Goal: Navigation & Orientation: Find specific page/section

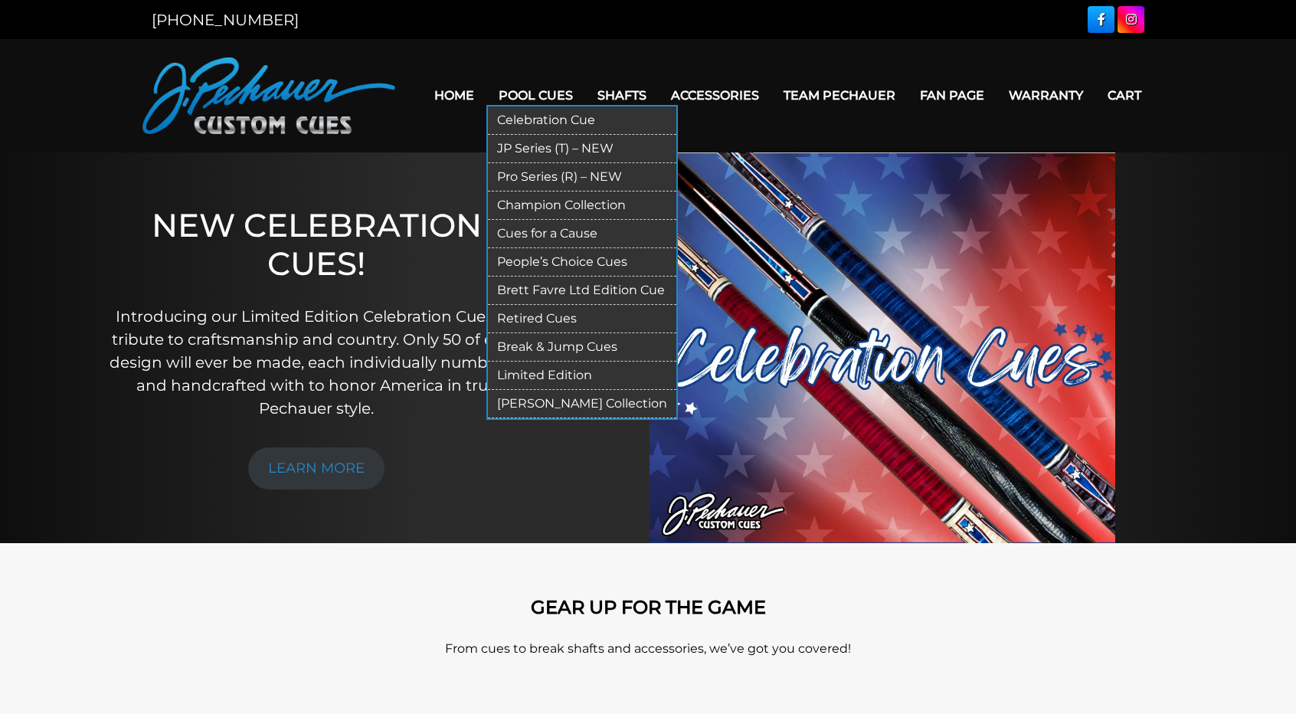
click at [544, 100] on link "Pool Cues" at bounding box center [535, 95] width 99 height 39
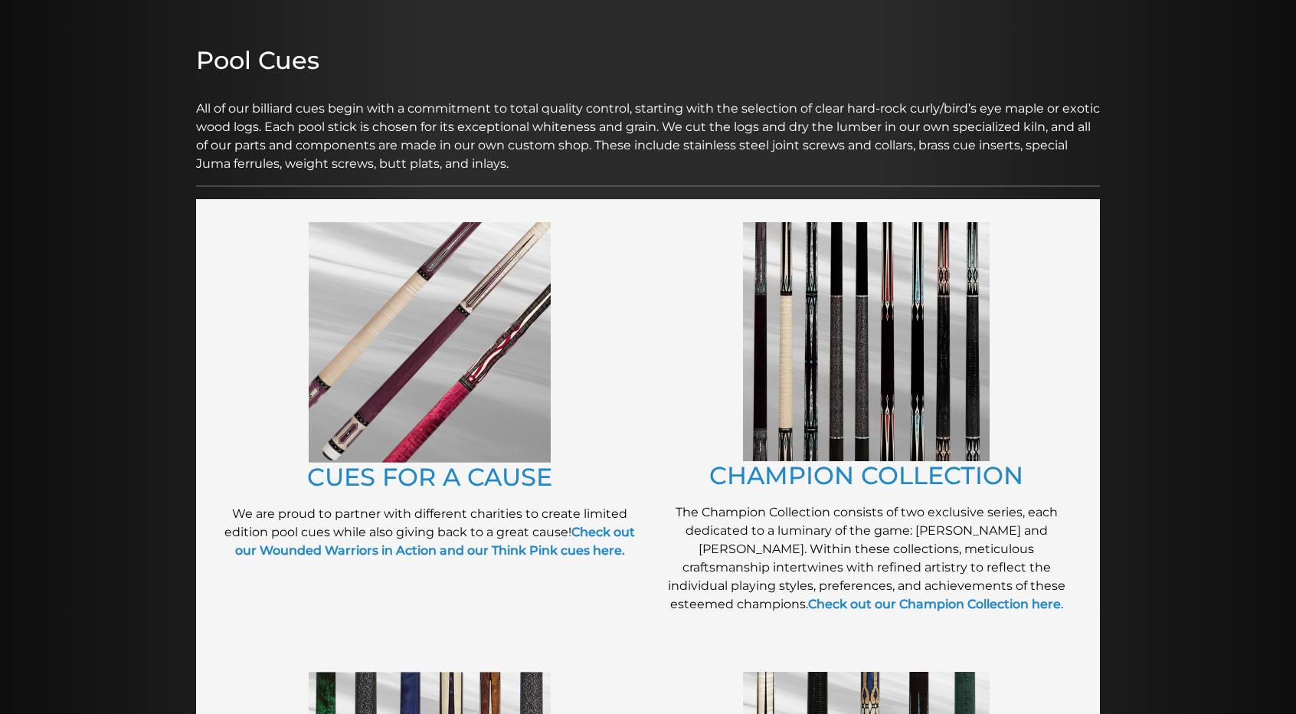
scroll to position [170, 0]
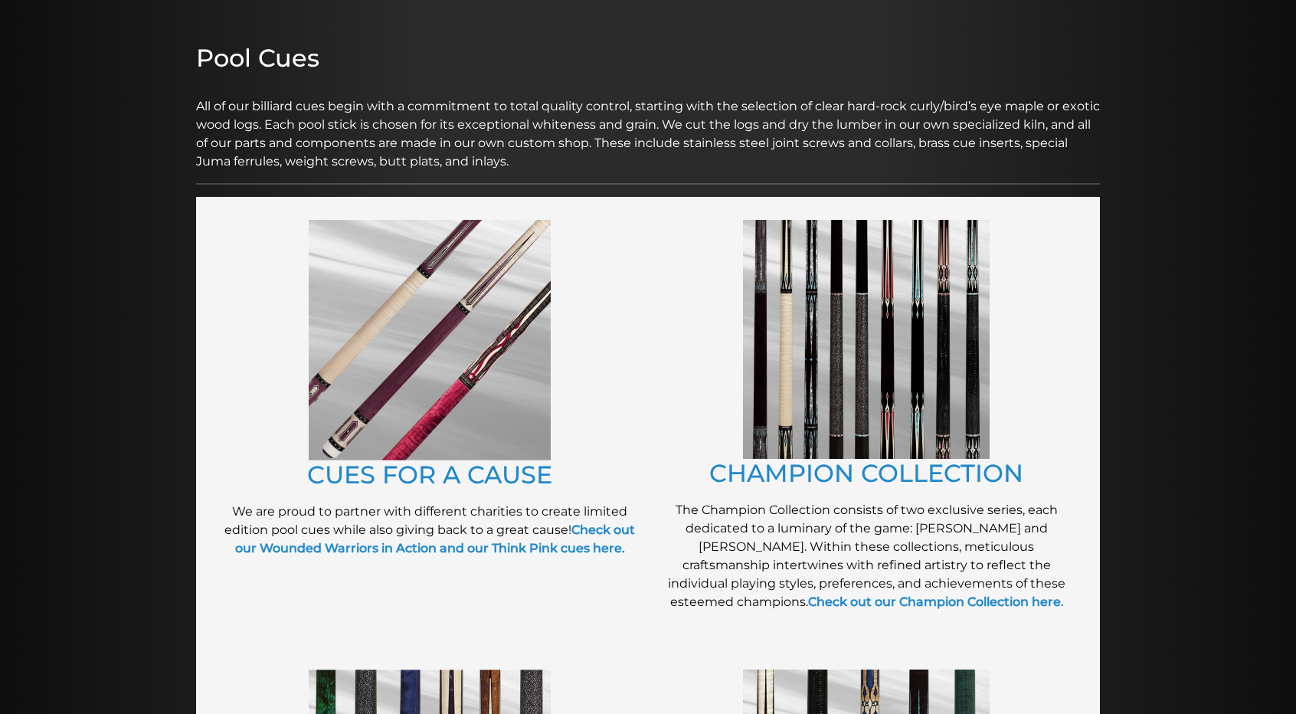
click at [852, 414] on img at bounding box center [866, 339] width 247 height 239
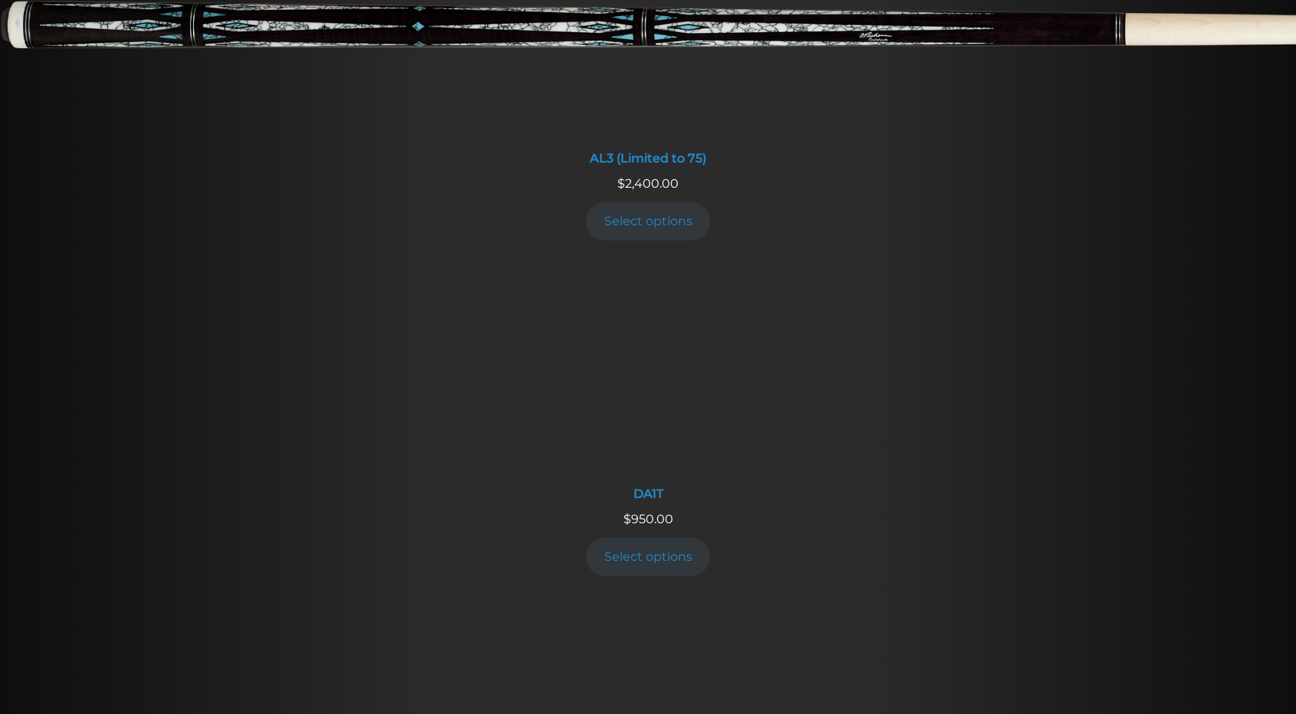
scroll to position [1284, 0]
